Goal: Complete application form

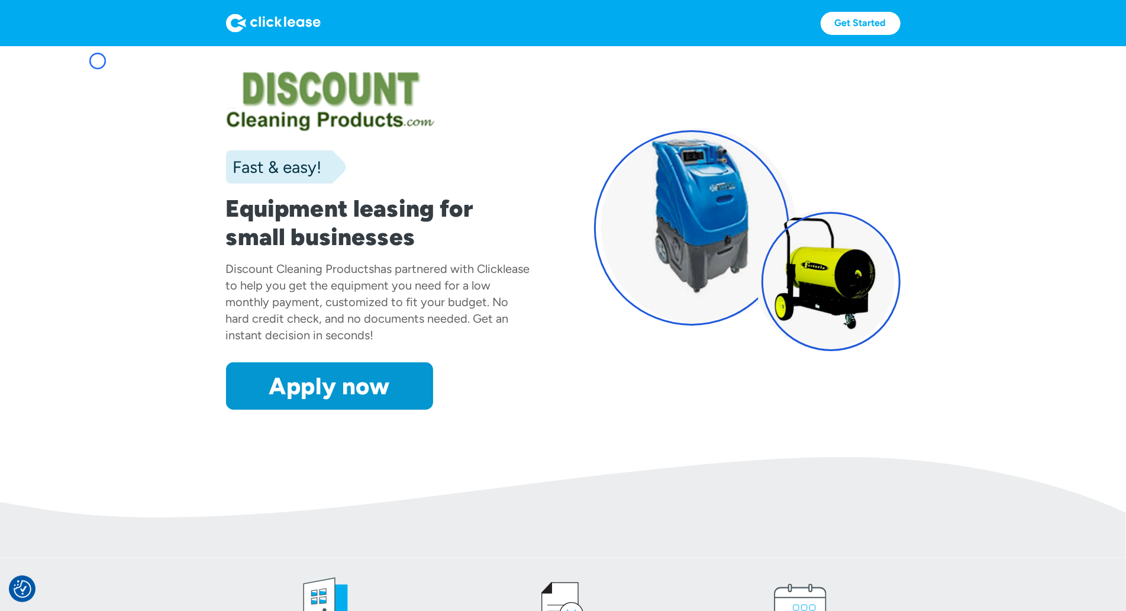
click at [98, 61] on section "Fast & easy! Equipment leasing for small businesses Discount Cleaning Products …" at bounding box center [563, 251] width 1126 height 411
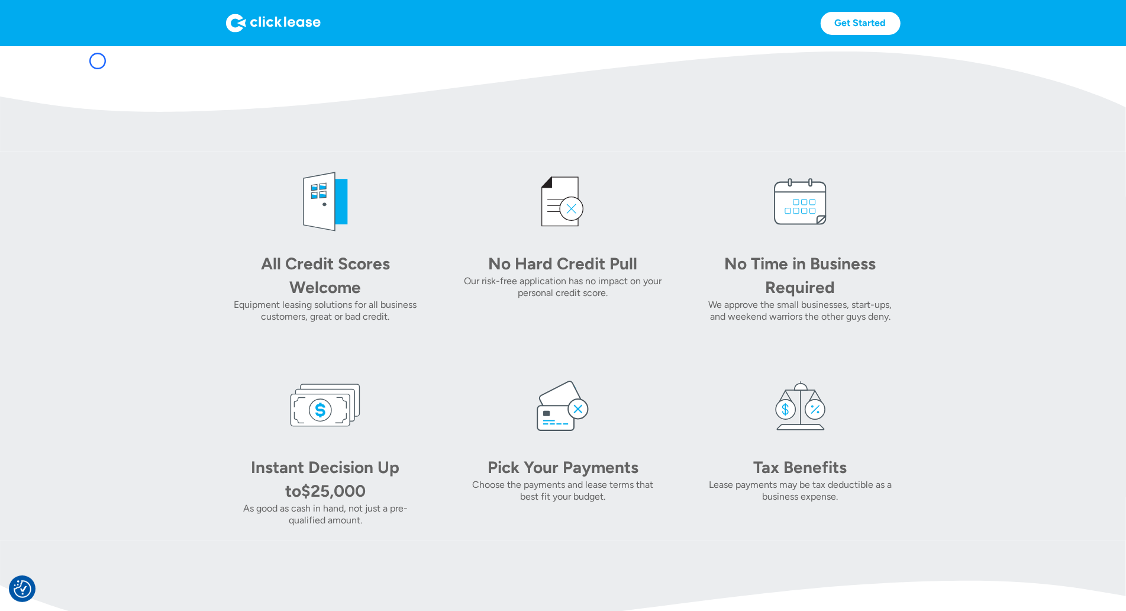
scroll to position [486, 0]
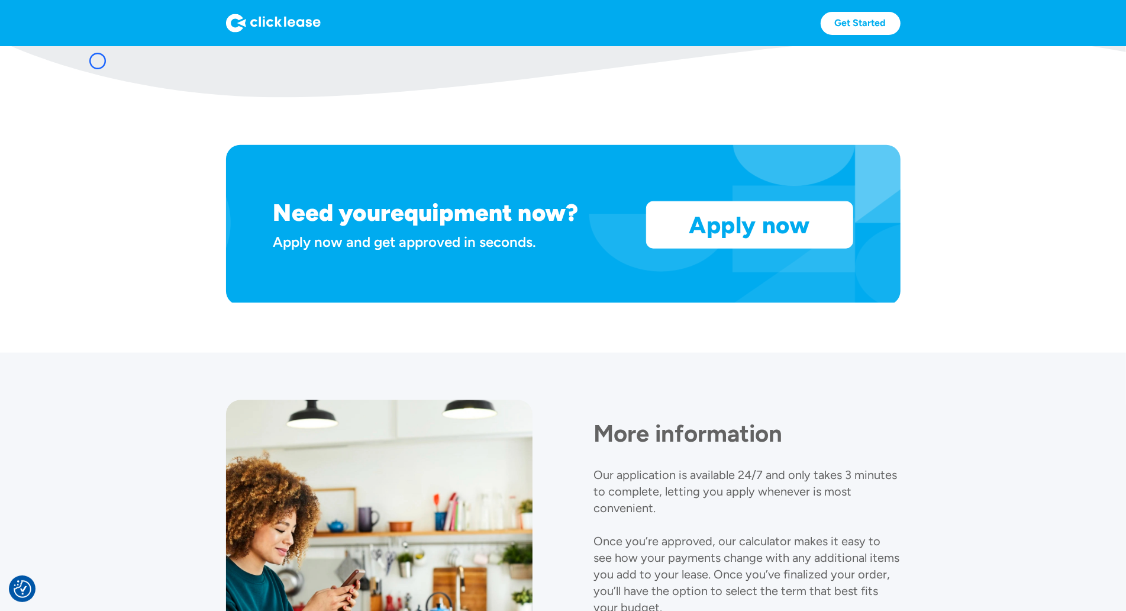
click at [98, 61] on img at bounding box center [563, 46] width 1126 height 101
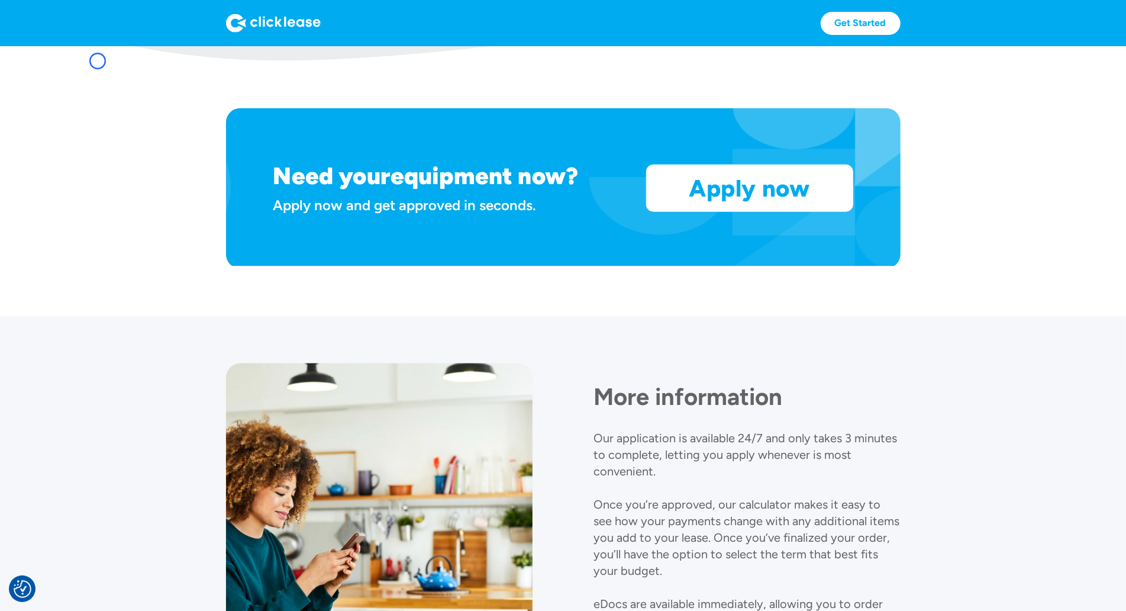
click at [86, 60] on img at bounding box center [563, 10] width 1126 height 101
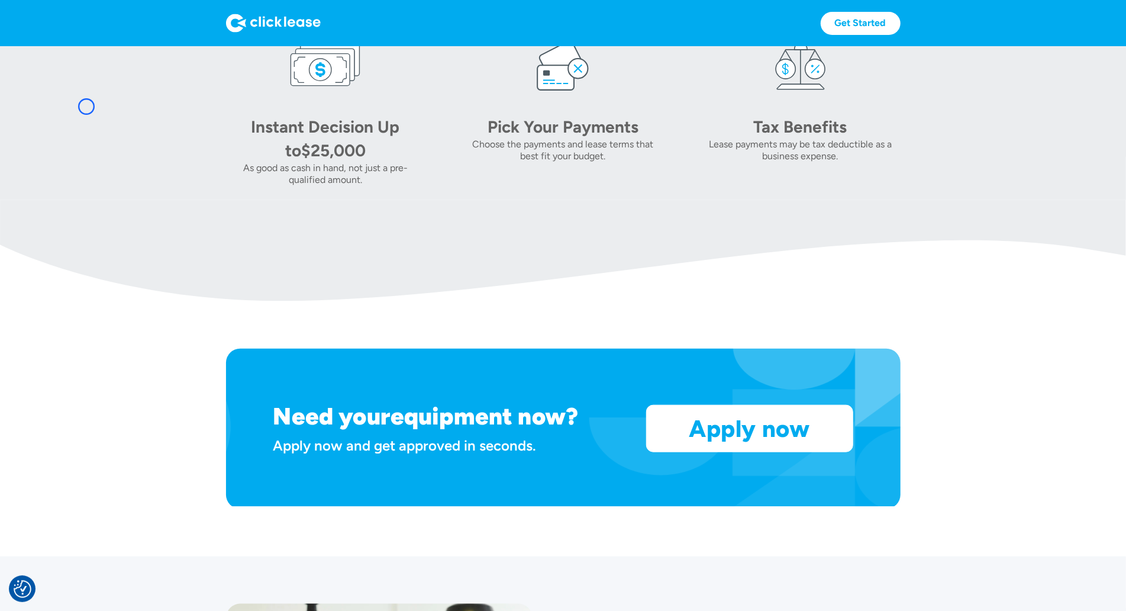
scroll to position [703, 0]
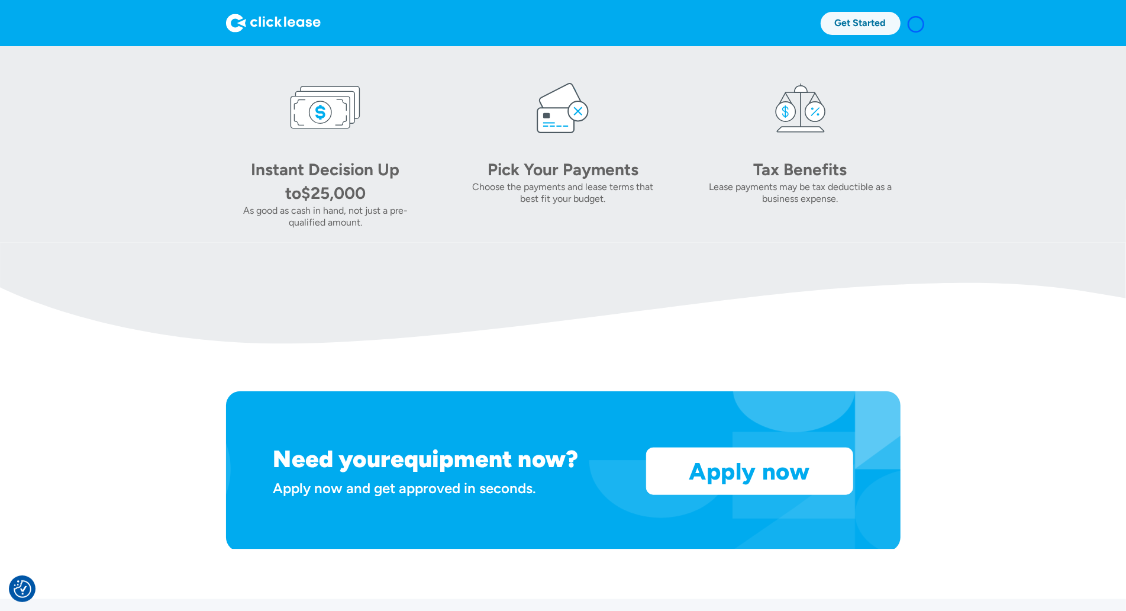
click at [900, 24] on link "Get Started" at bounding box center [861, 23] width 80 height 23
